Goal: Information Seeking & Learning: Learn about a topic

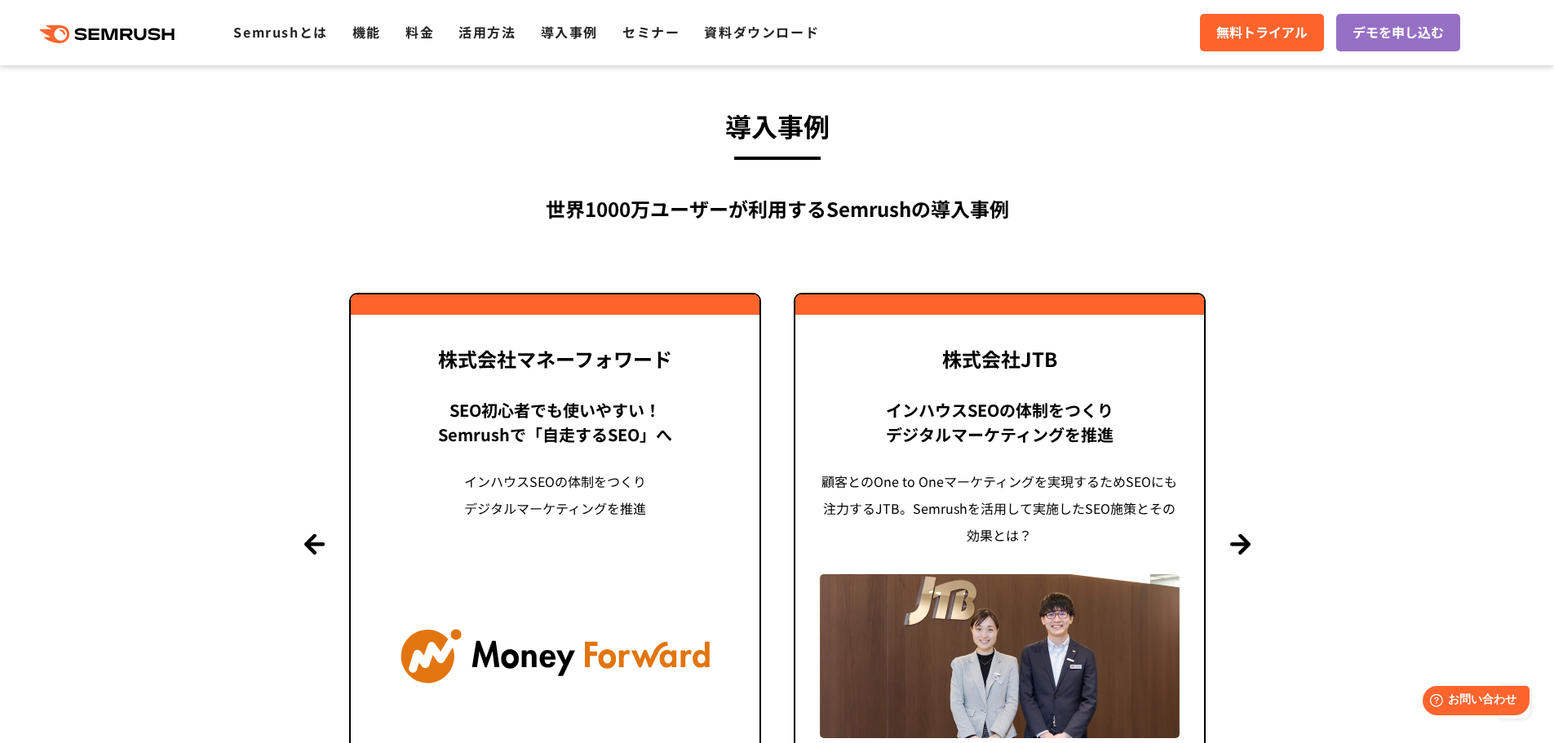
scroll to position [3772, 0]
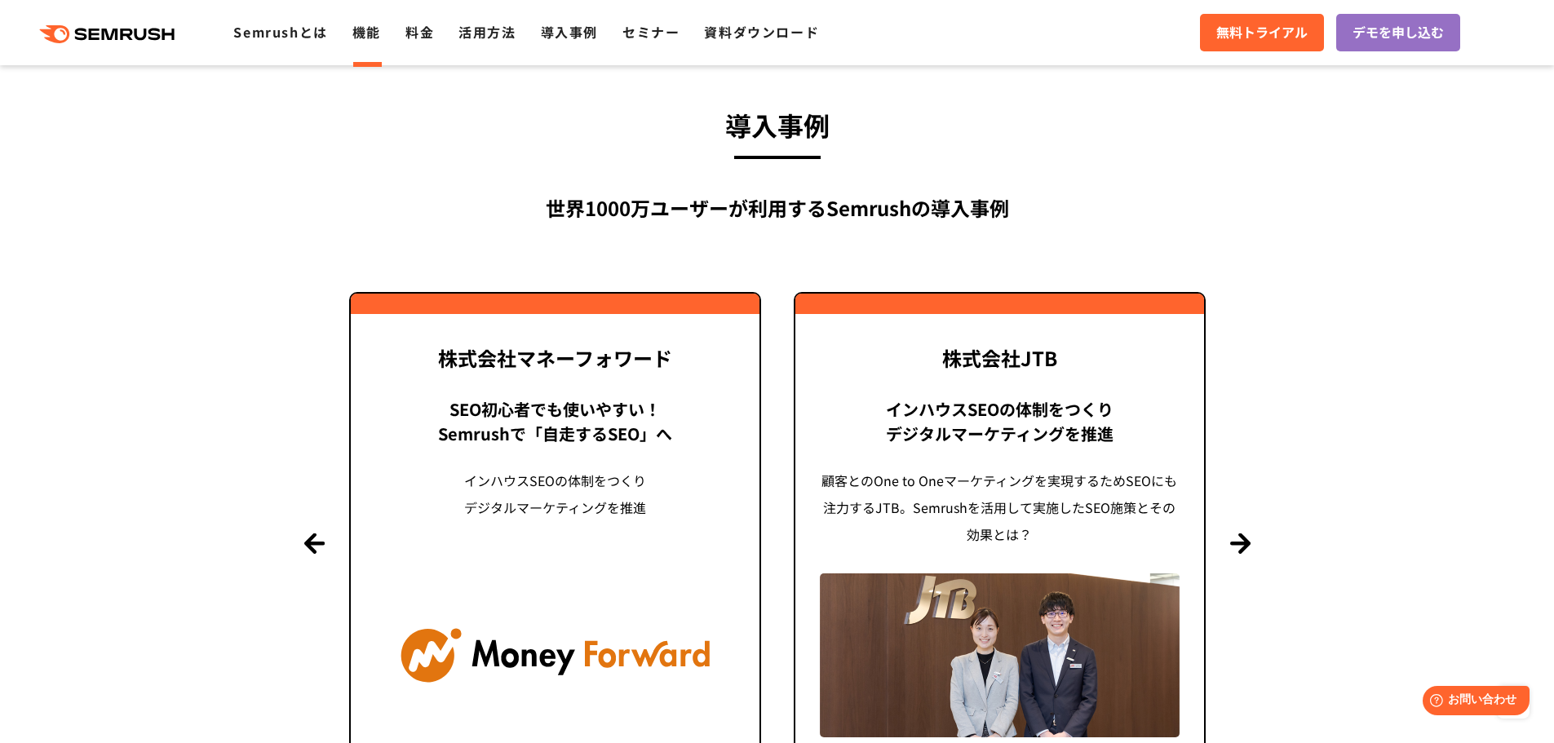
click at [363, 33] on link "機能" at bounding box center [366, 32] width 29 height 20
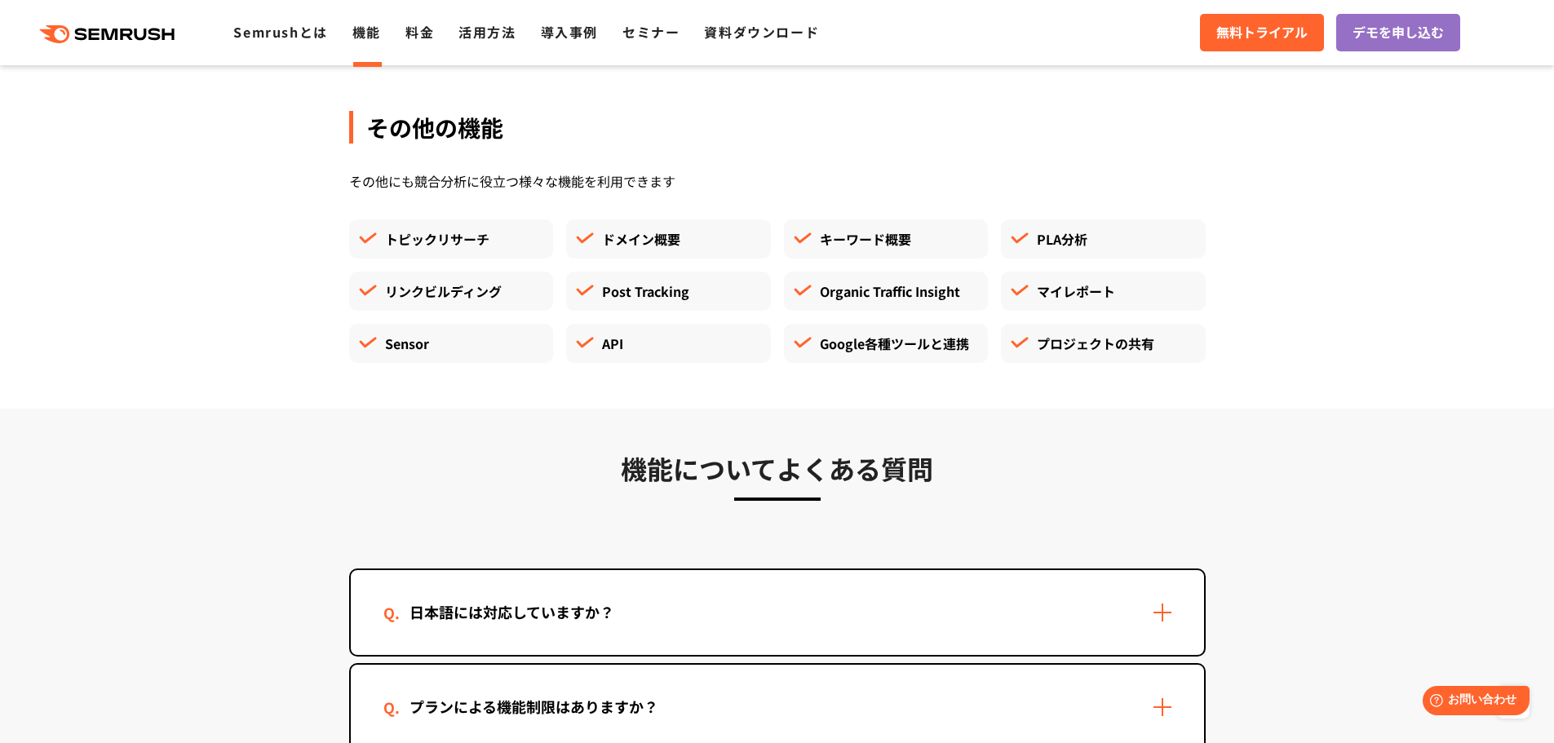
scroll to position [4482, 0]
click at [400, 334] on div "Sensor" at bounding box center [451, 342] width 205 height 39
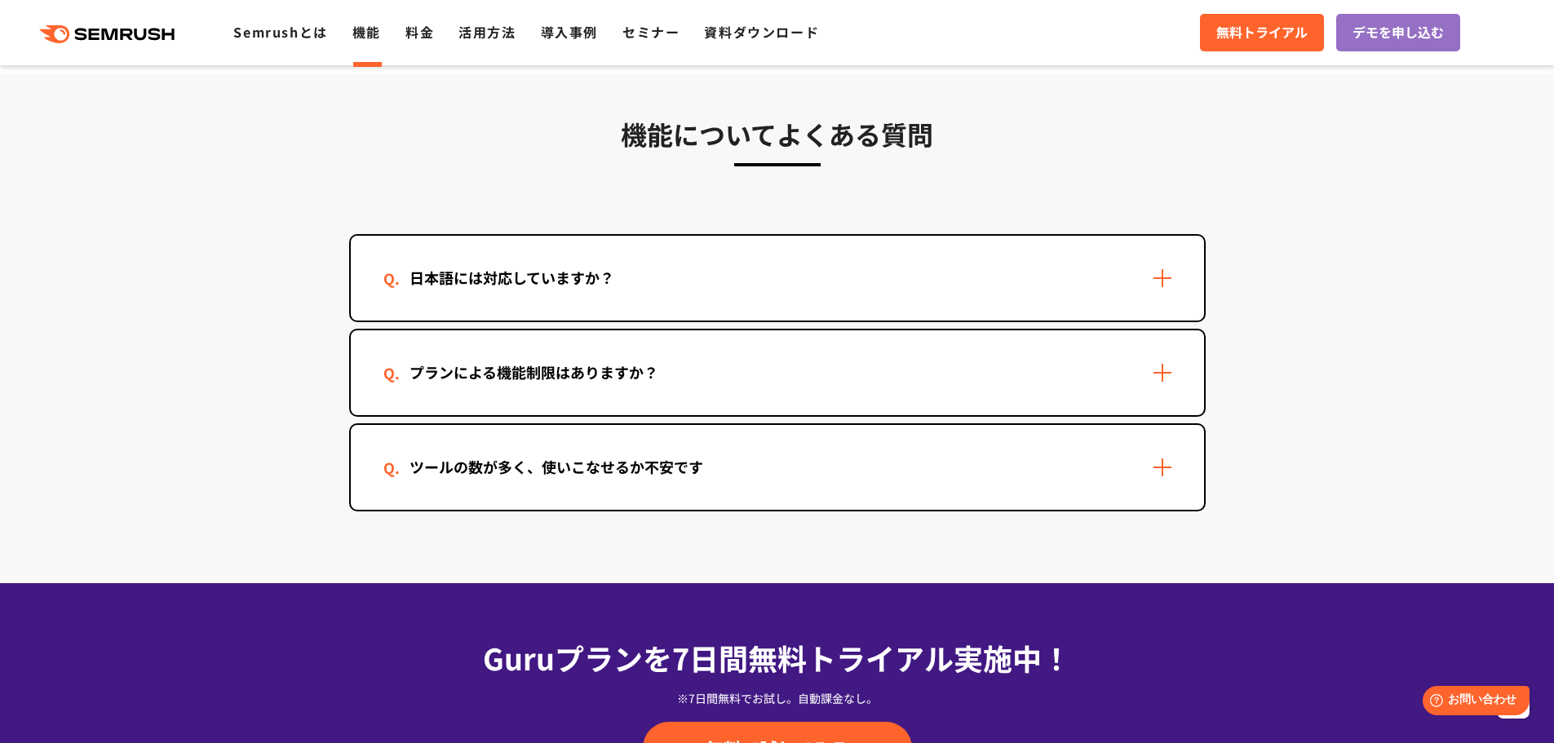
scroll to position [4817, 0]
click at [418, 365] on div "プランによる機能制限はありますか？" at bounding box center [533, 372] width 301 height 24
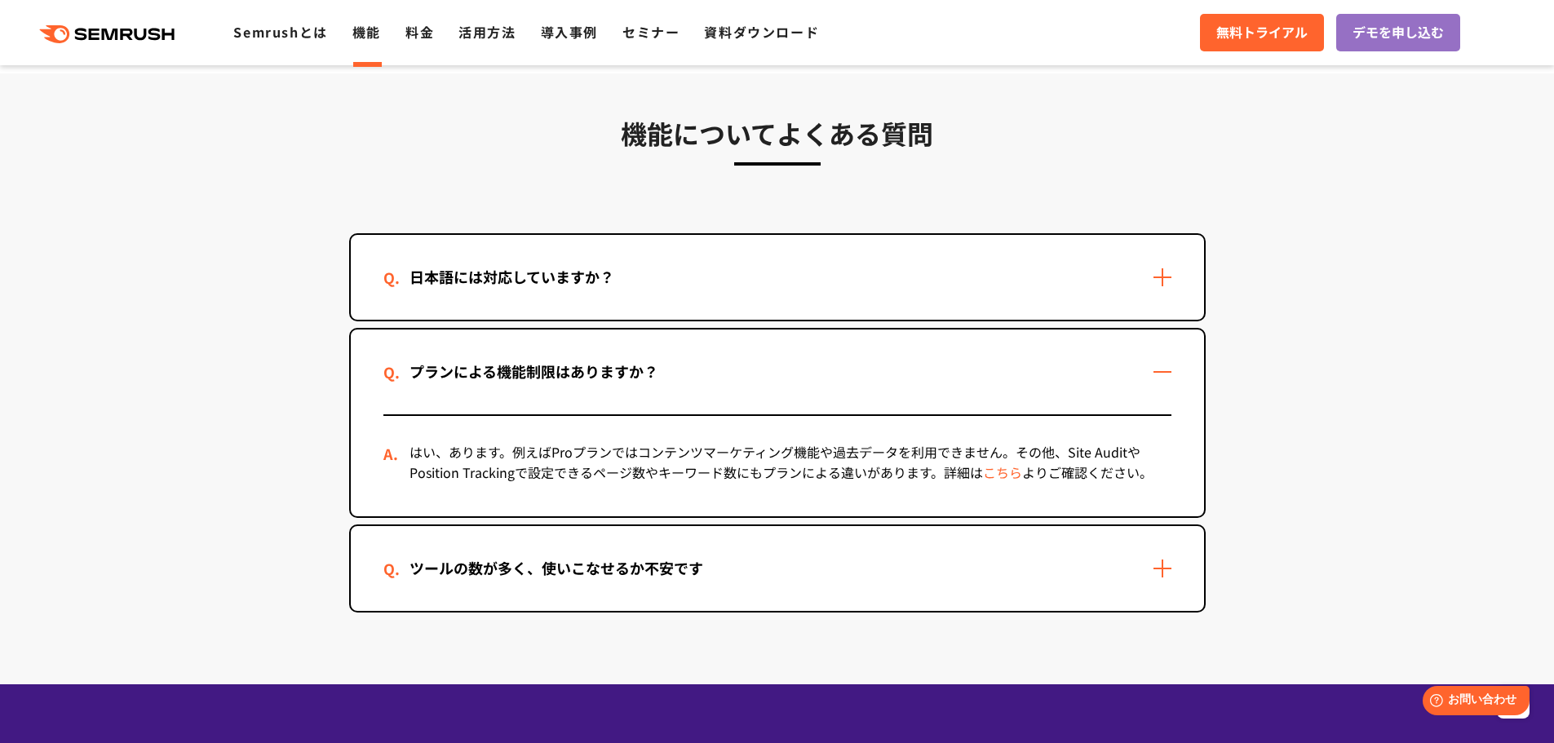
click at [418, 365] on div "プランによる機能制限はありますか？" at bounding box center [533, 372] width 301 height 24
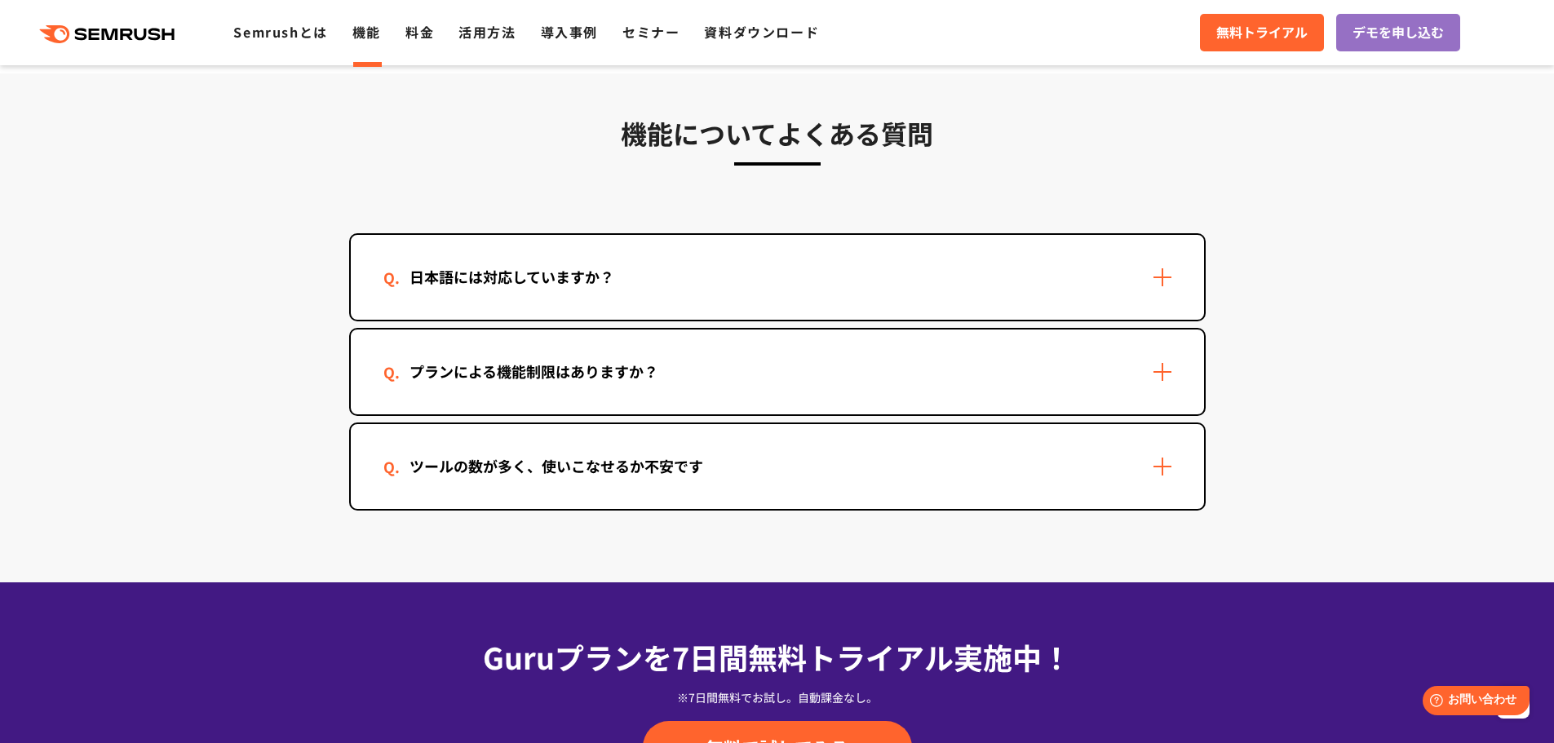
click at [469, 486] on div "ツールの数が多く、使いこなせるか不安です" at bounding box center [777, 466] width 853 height 85
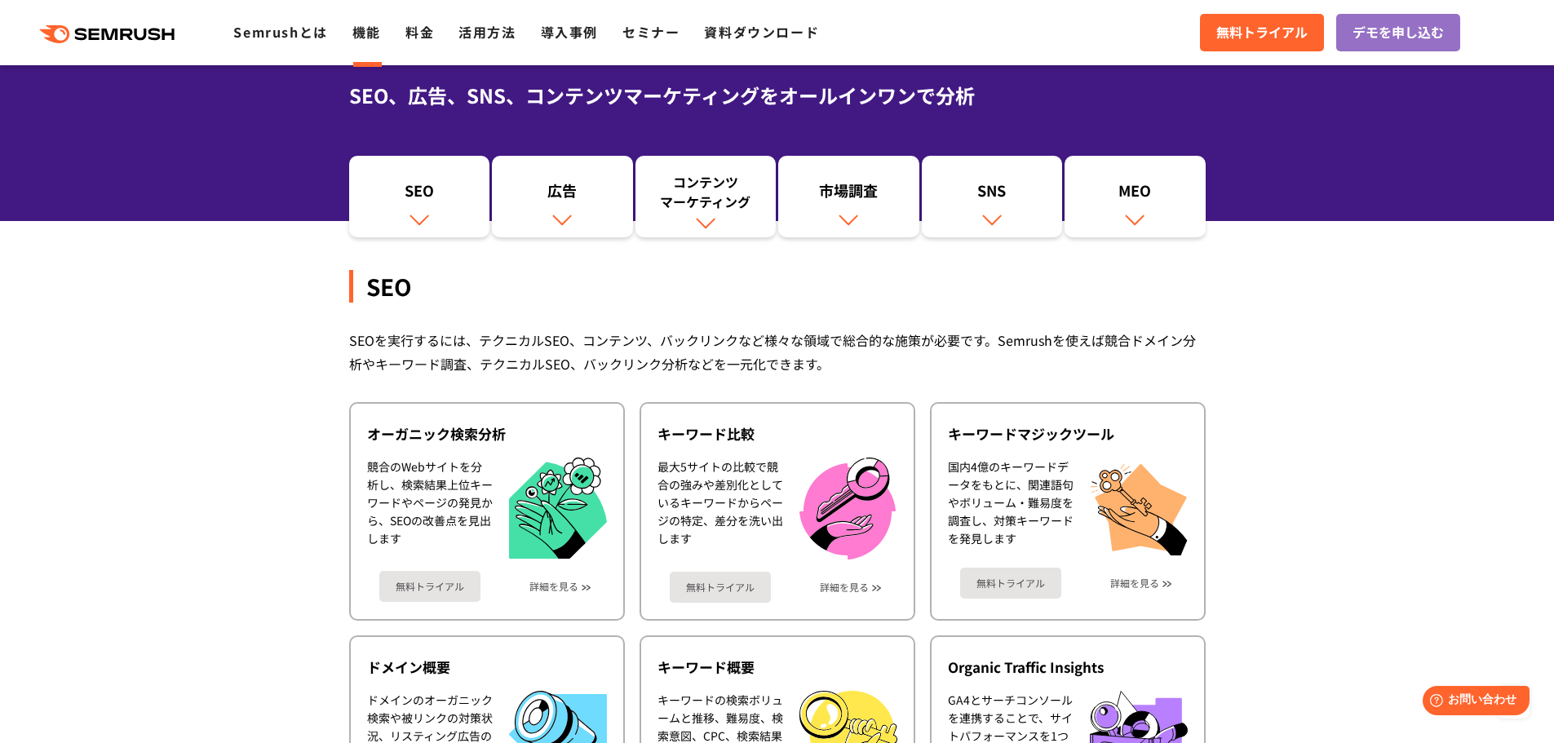
scroll to position [0, 0]
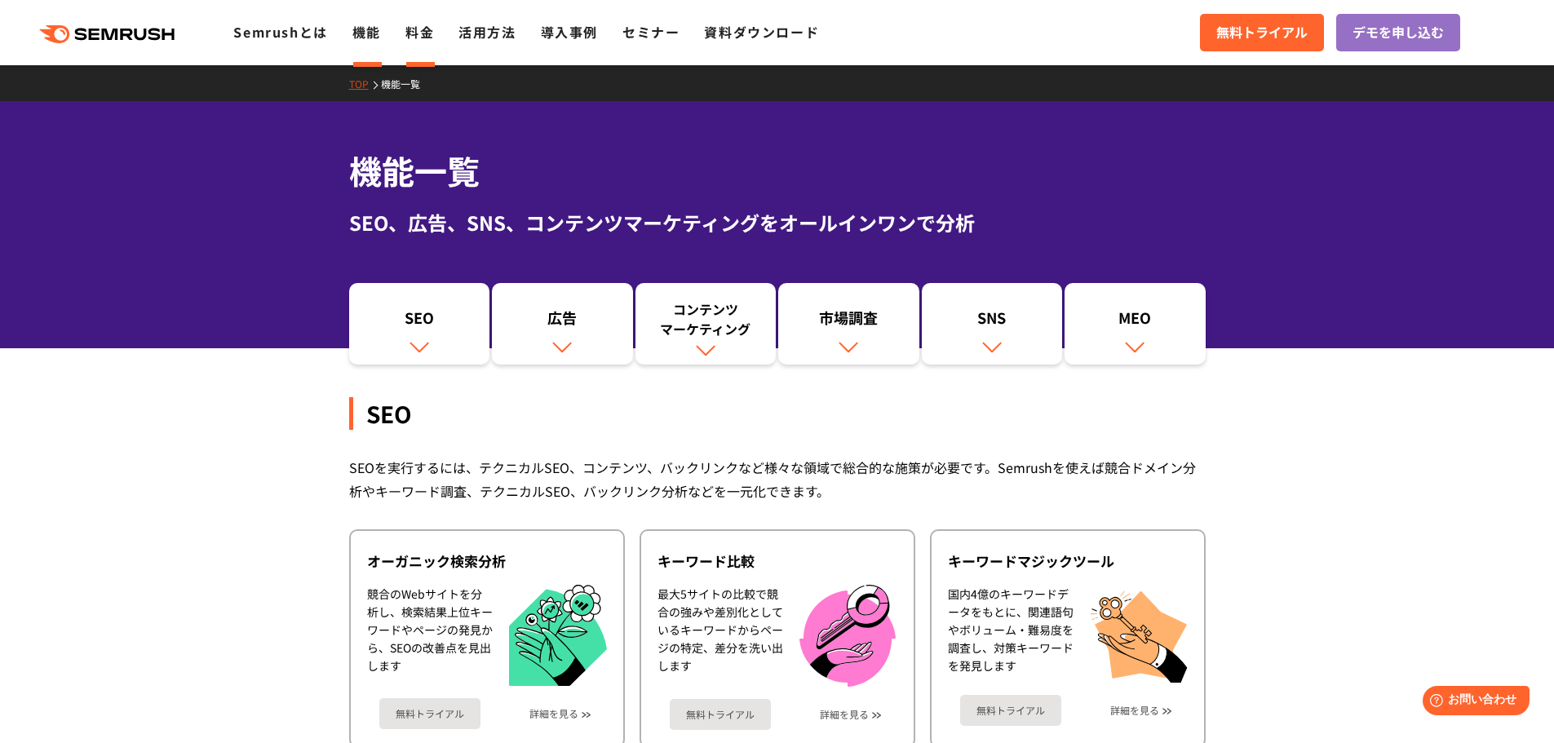
click at [416, 39] on link "料金" at bounding box center [419, 32] width 29 height 20
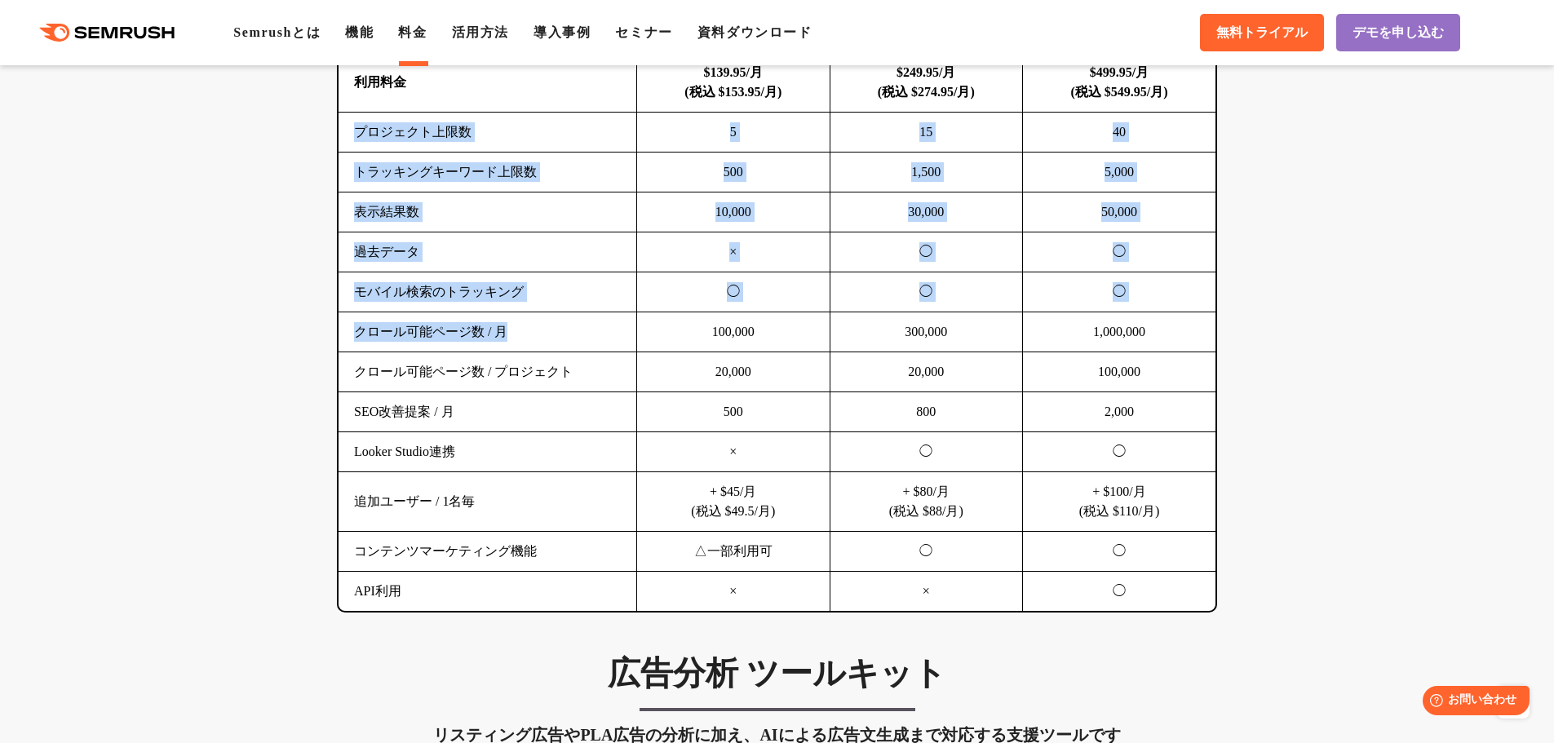
drag, startPoint x: 356, startPoint y: 126, endPoint x: 511, endPoint y: 342, distance: 265.3
click at [511, 342] on tbody "利用料金 $139.95/月 (税込 $153.95/月) $249.95/月 (税込 $274.95/月) $499.95/月 (税込 $549.95/月)…" at bounding box center [777, 332] width 877 height 559
click at [511, 342] on td "クロール可能ページ数 / 月" at bounding box center [488, 332] width 299 height 40
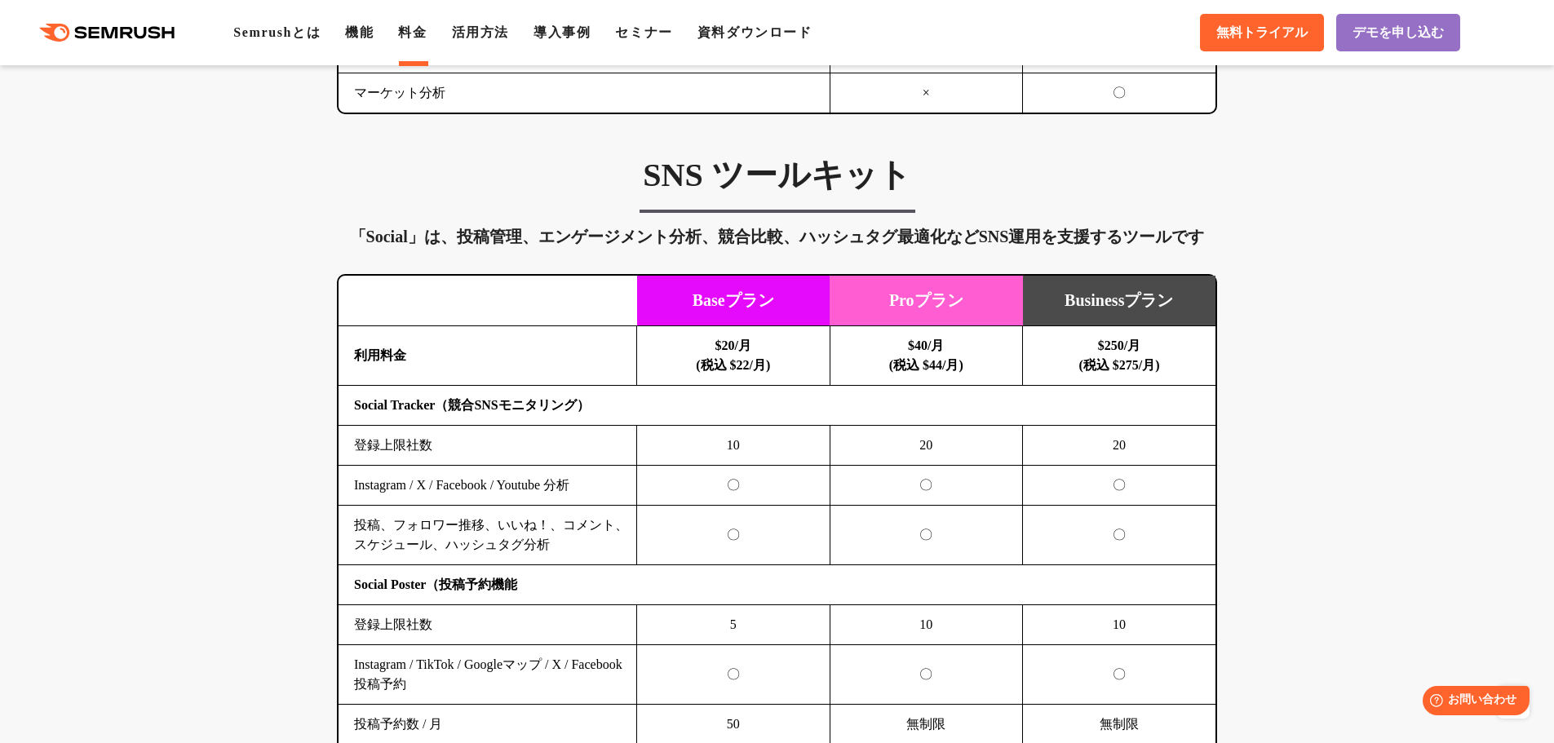
scroll to position [3294, 0]
